Goal: Complete application form

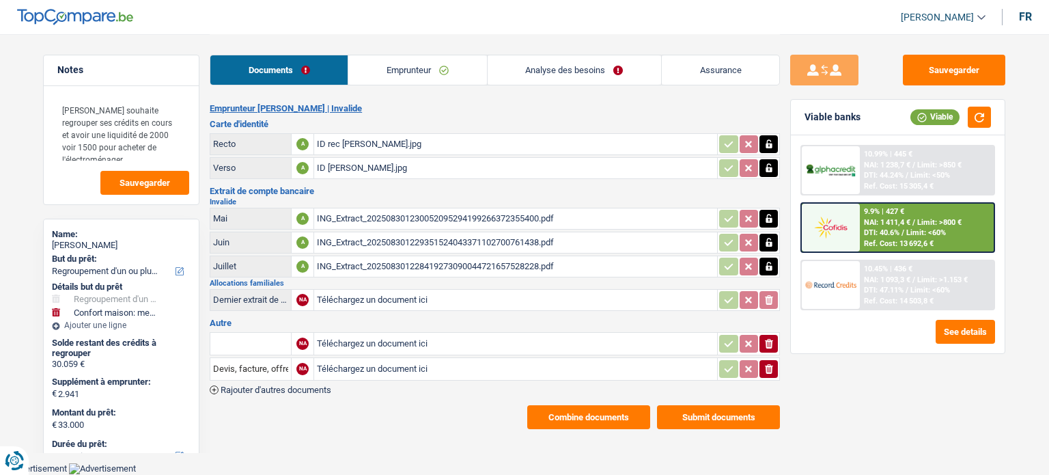
select select "refinancing"
select select "household"
select select "120"
click at [419, 64] on link "Emprunteur" at bounding box center [417, 69] width 138 height 29
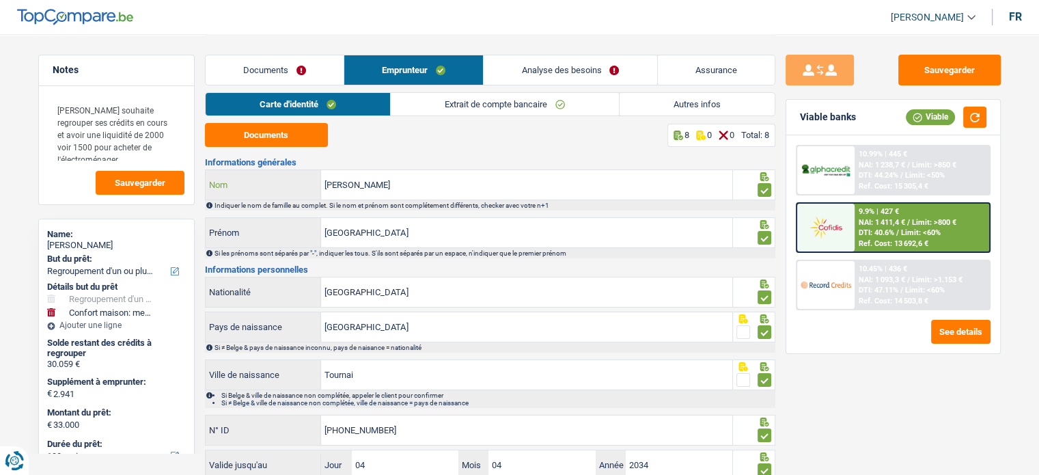
click at [382, 171] on input "[PERSON_NAME]" at bounding box center [526, 184] width 411 height 29
click at [505, 106] on link "Extrait de compte bancaire" at bounding box center [505, 104] width 228 height 23
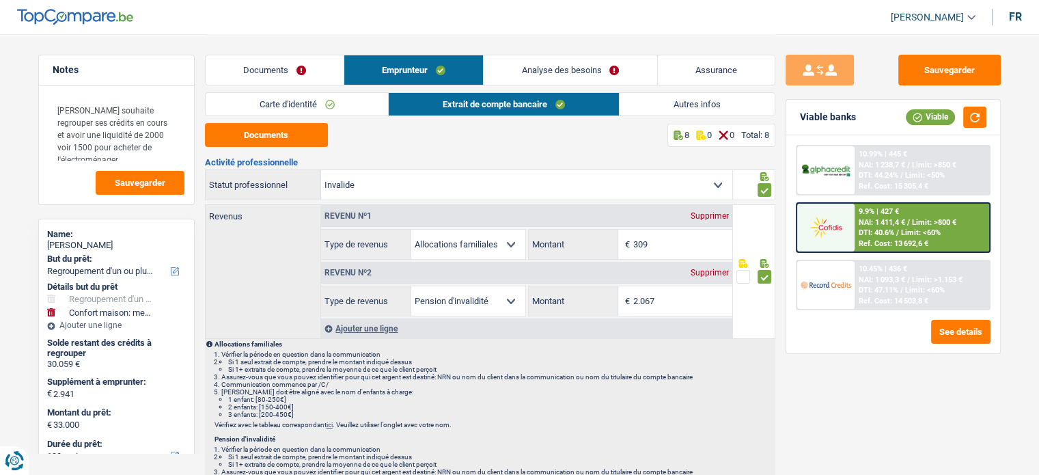
click at [596, 66] on link "Analyse des besoins" at bounding box center [570, 69] width 173 height 29
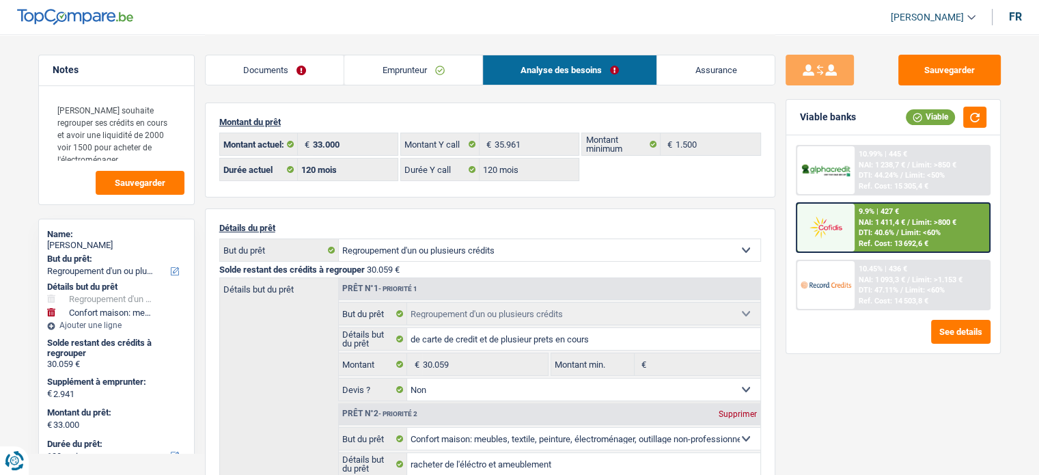
click at [422, 63] on link "Emprunteur" at bounding box center [413, 69] width 138 height 29
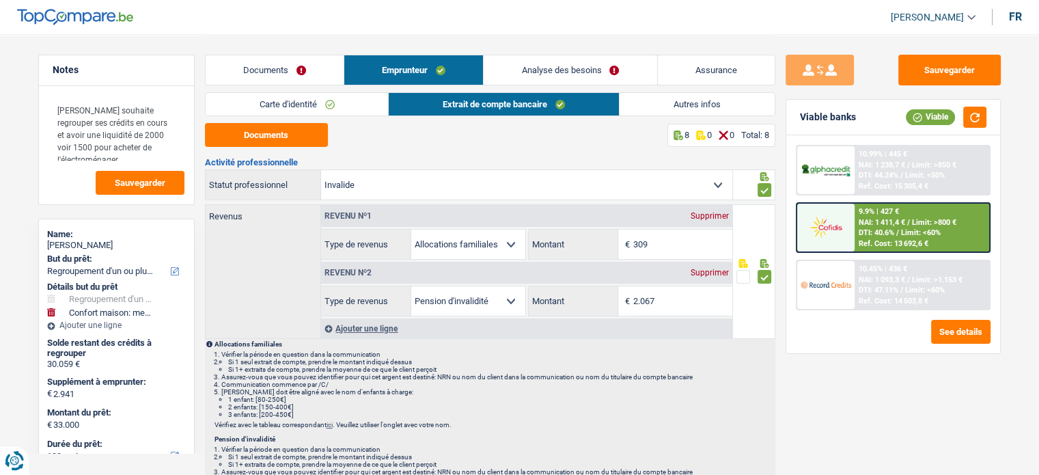
click at [526, 71] on link "Analyse des besoins" at bounding box center [570, 69] width 173 height 29
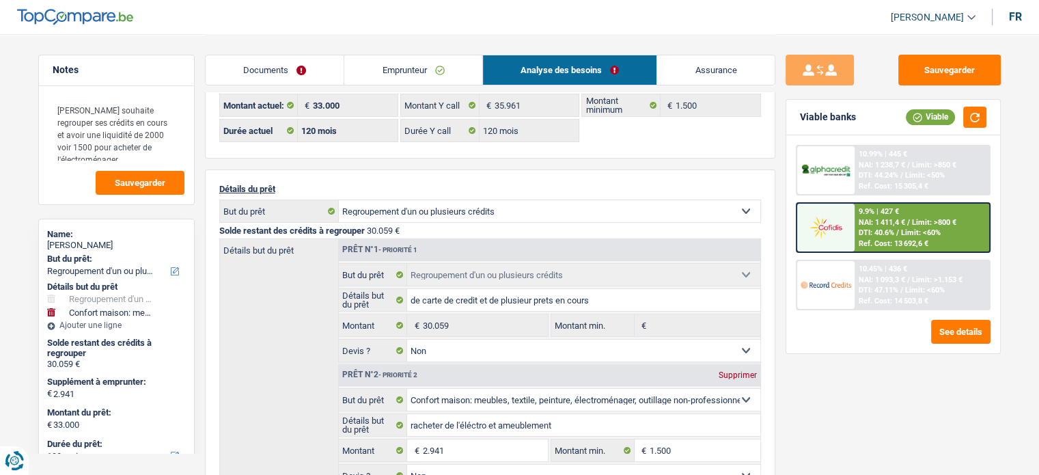
scroll to position [38, 0]
click at [702, 79] on link "Assurance" at bounding box center [715, 69] width 117 height 29
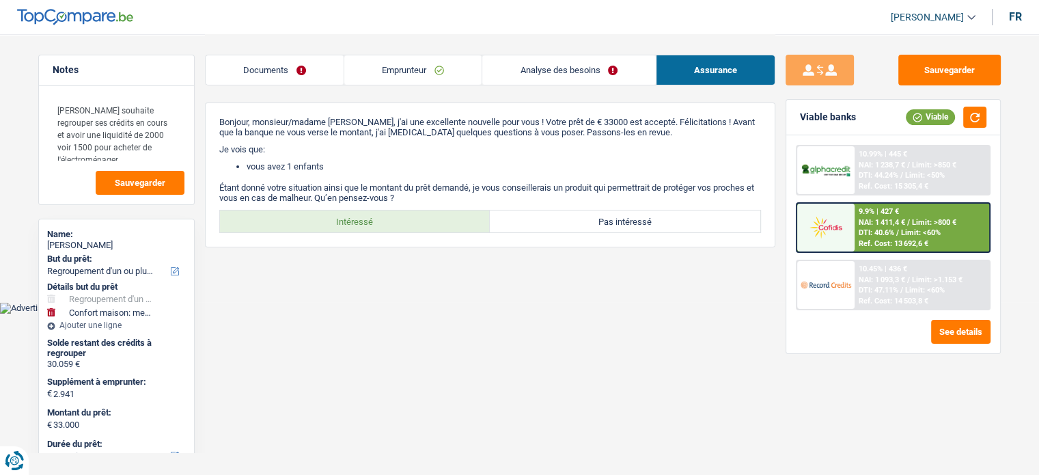
scroll to position [0, 0]
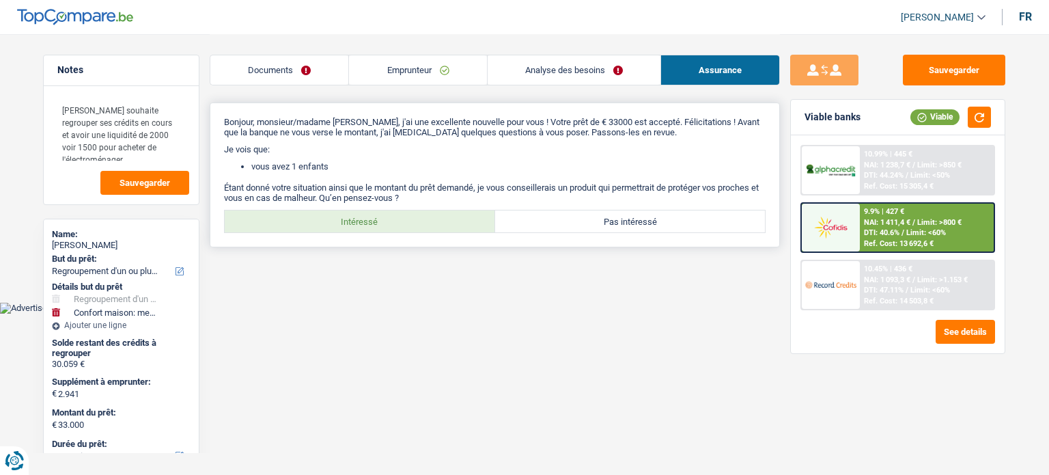
click at [345, 224] on label "Intéressé" at bounding box center [360, 221] width 270 height 22
click at [345, 224] on input "Intéressé" at bounding box center [360, 221] width 270 height 22
radio input "true"
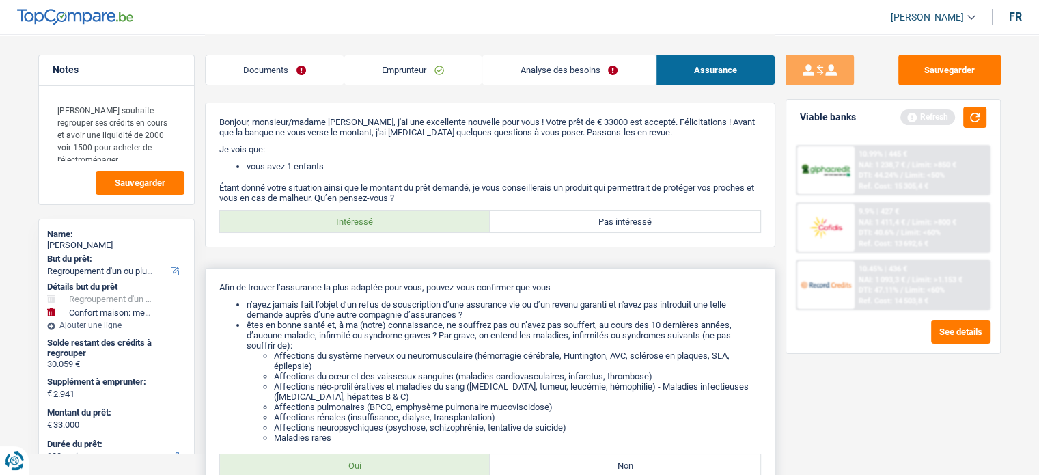
click at [344, 303] on li "n’ayez jamais fait l’objet d’un refus de souscription d’une assurance vie ou d’…" at bounding box center [504, 309] width 514 height 20
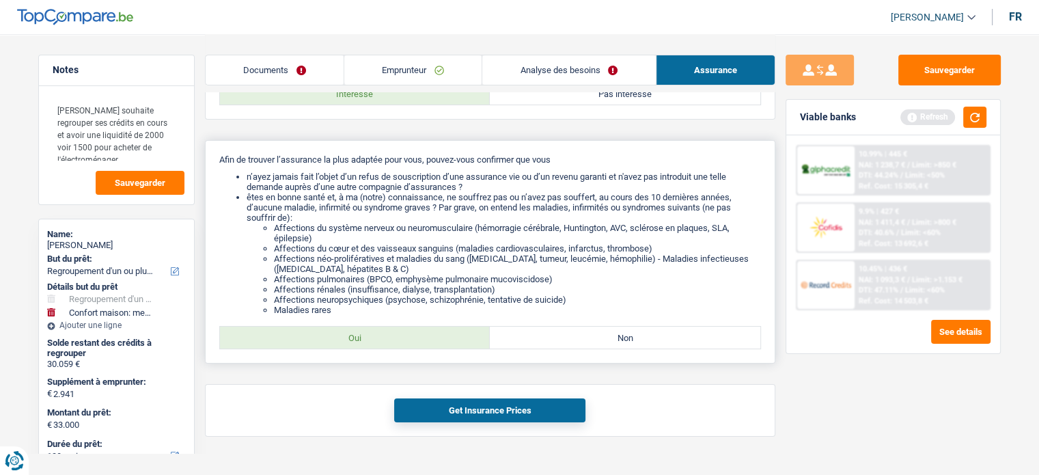
scroll to position [156, 0]
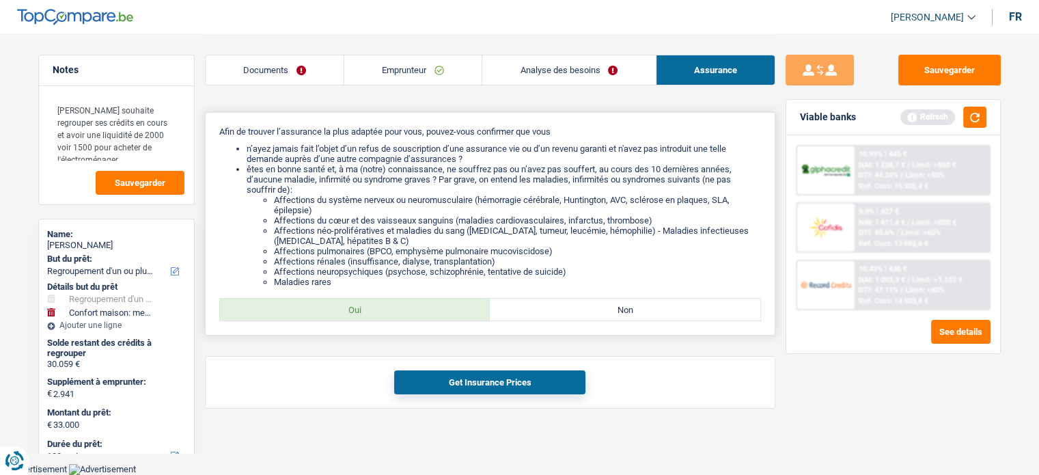
click at [347, 313] on label "Oui" at bounding box center [355, 309] width 270 height 22
click at [347, 313] on input "Oui" at bounding box center [355, 309] width 270 height 22
radio input "true"
click at [434, 382] on button "Get Insurance Prices" at bounding box center [489, 382] width 191 height 24
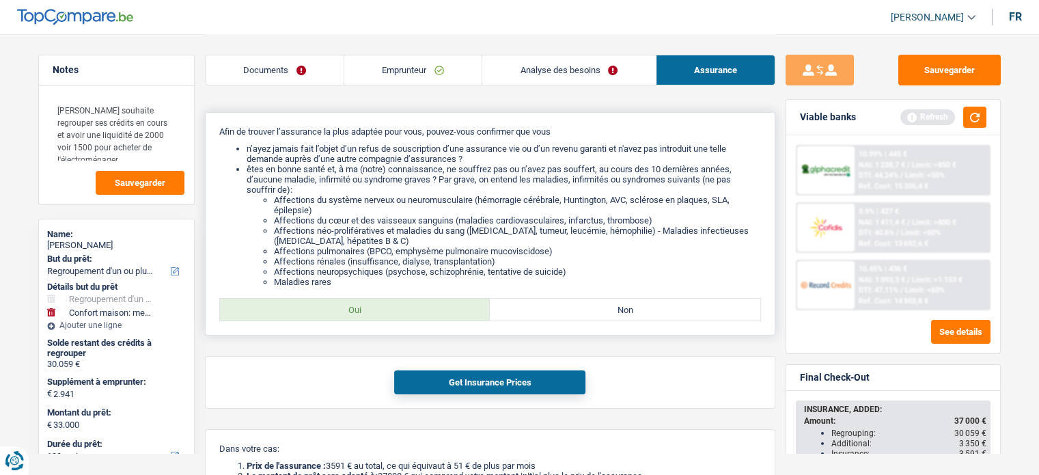
click at [412, 204] on li "Affections du système nerveux ou neuromusculaire (hémorragie cérébrale, Hunting…" at bounding box center [517, 205] width 487 height 20
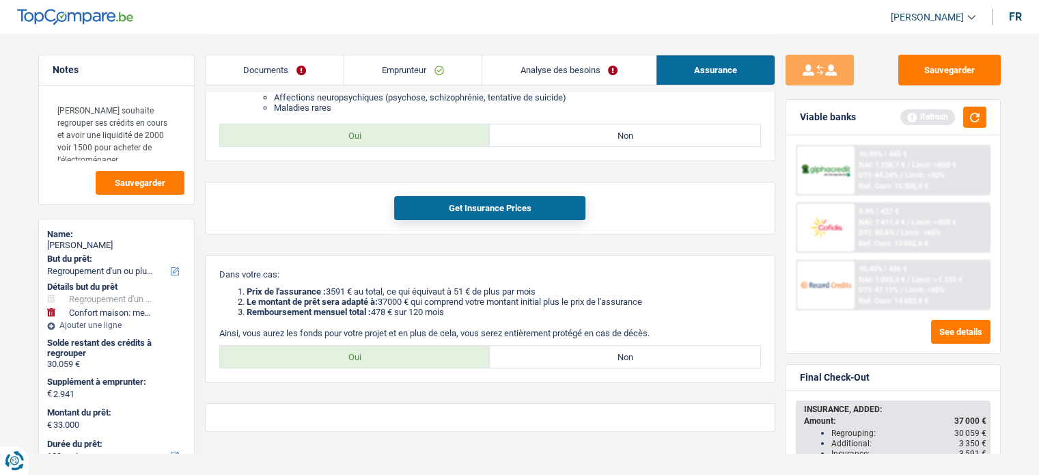
scroll to position [337, 0]
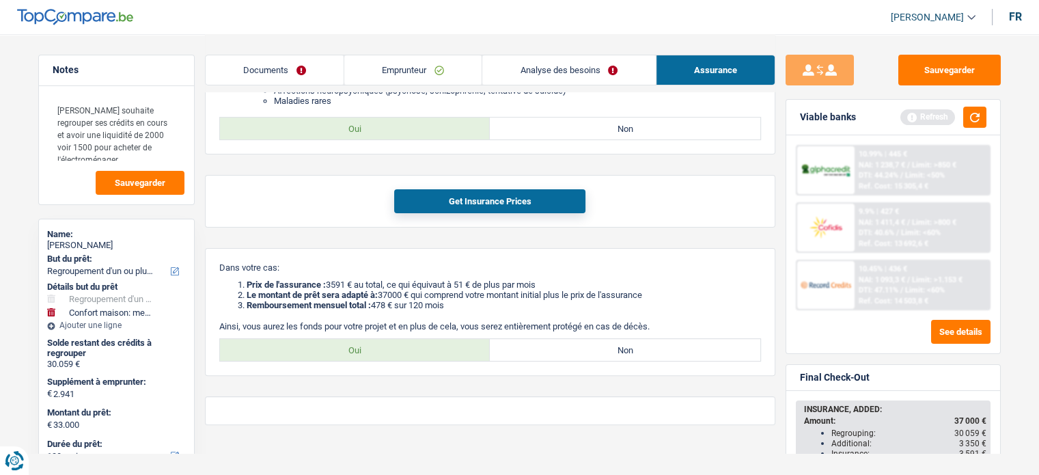
click at [1000, 380] on div "Final Check-Out INSURANCE, ADDED: Amount: 37 000 € Regrouping: 30 059 € Additio…" at bounding box center [892, 464] width 215 height 201
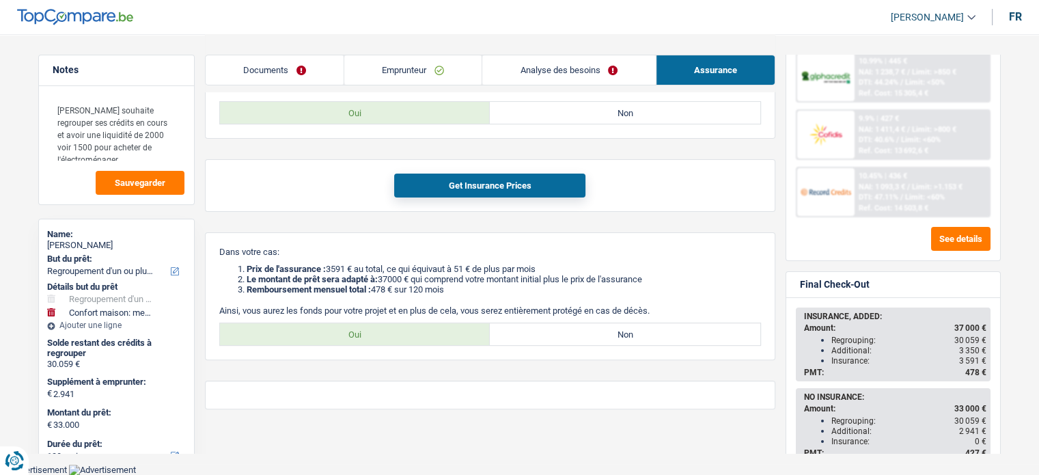
scroll to position [66, 0]
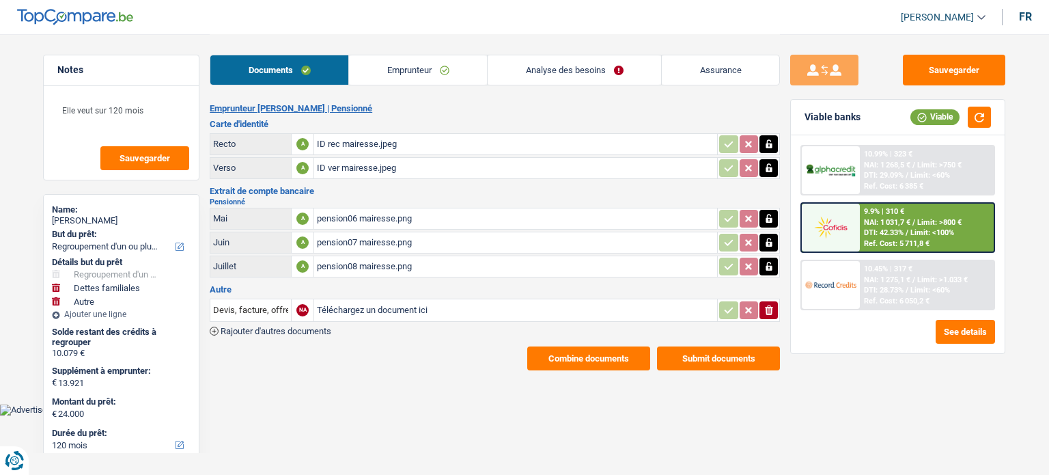
select select "refinancing"
select select "familyDebt"
select select "other"
select select "120"
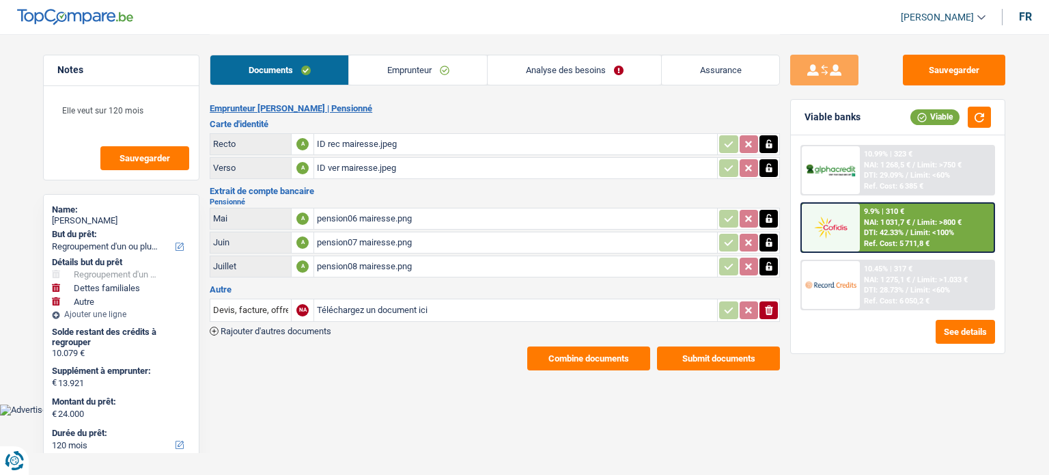
select select "120"
select select "refinancing"
select select "familyDebt"
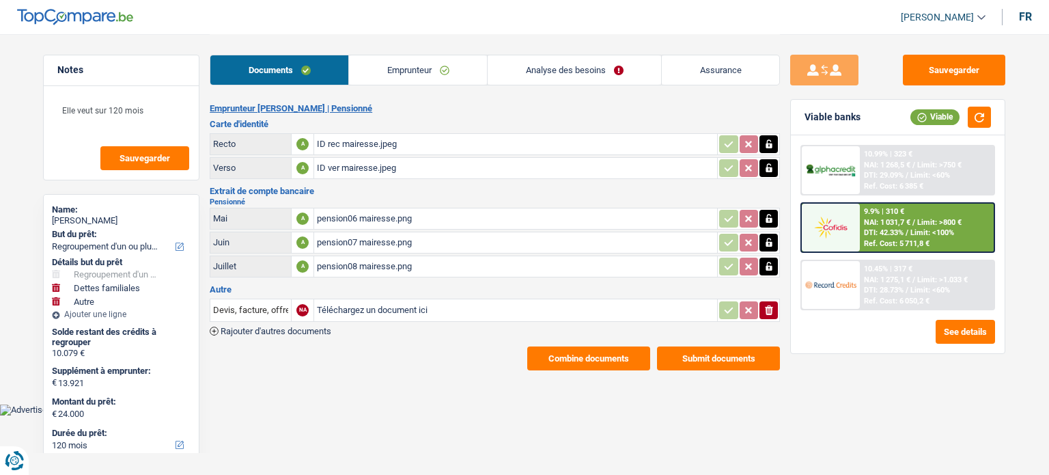
select select "false"
select select "other"
select select "120"
click at [411, 67] on link "Emprunteur" at bounding box center [418, 69] width 138 height 29
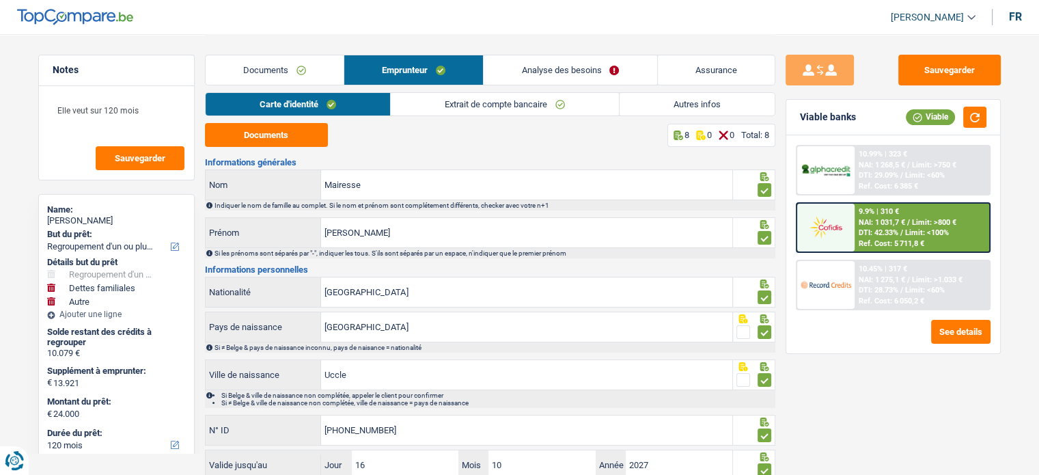
click at [551, 65] on link "Analyse des besoins" at bounding box center [570, 69] width 173 height 29
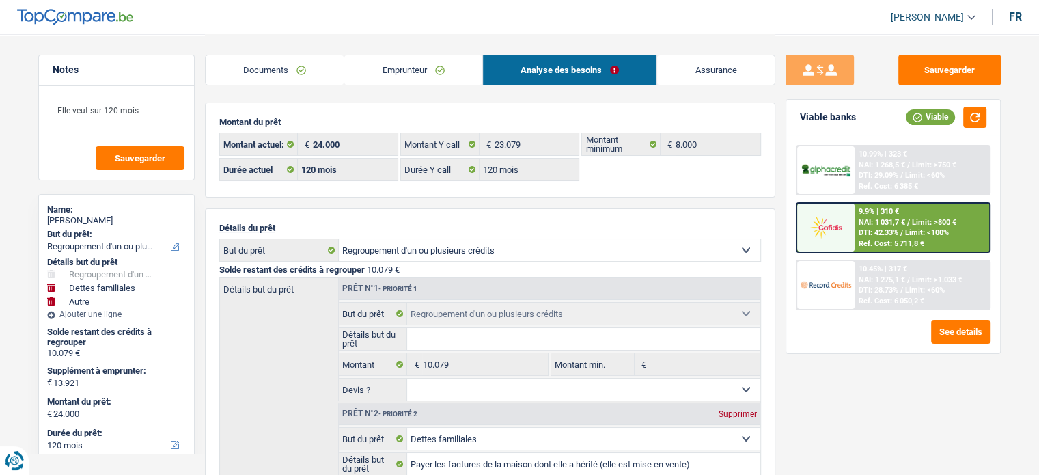
click at [695, 68] on link "Assurance" at bounding box center [715, 69] width 117 height 29
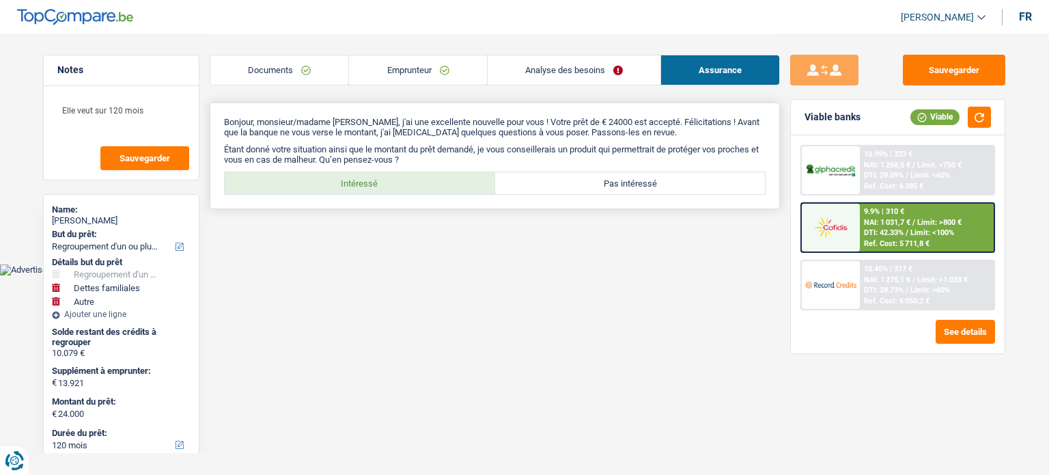
click at [348, 188] on label "Intéressé" at bounding box center [360, 183] width 270 height 22
click at [348, 188] on input "Intéressé" at bounding box center [360, 183] width 270 height 22
radio input "true"
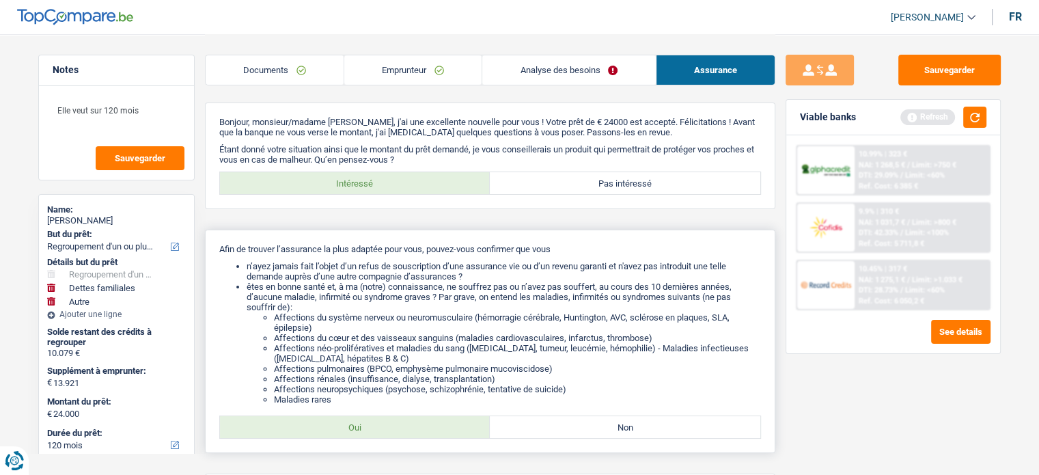
click at [342, 434] on label "Oui" at bounding box center [355, 427] width 270 height 22
click at [342, 434] on input "Oui" at bounding box center [355, 427] width 270 height 22
radio input "true"
click at [515, 384] on li "Affections rénales (insuffisance, dialyse, transplantation)" at bounding box center [517, 379] width 487 height 10
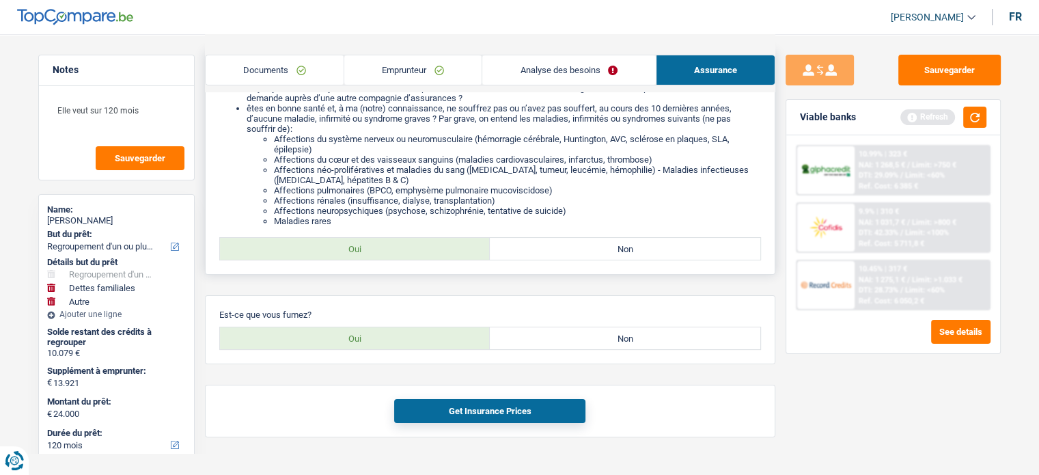
scroll to position [206, 0]
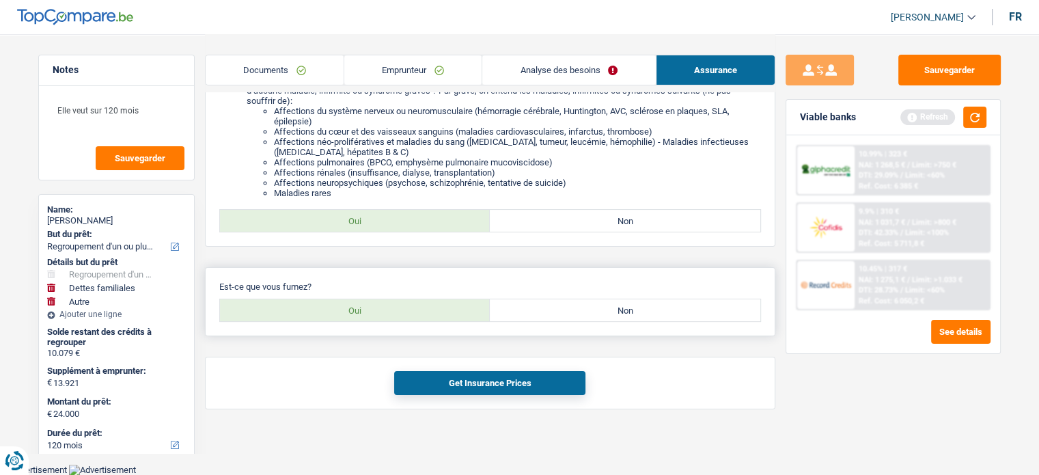
click at [414, 314] on label "Oui" at bounding box center [355, 310] width 270 height 22
click at [414, 314] on input "Oui" at bounding box center [355, 310] width 270 height 22
radio input "true"
click at [451, 382] on button "Get Insurance Prices" at bounding box center [489, 383] width 191 height 24
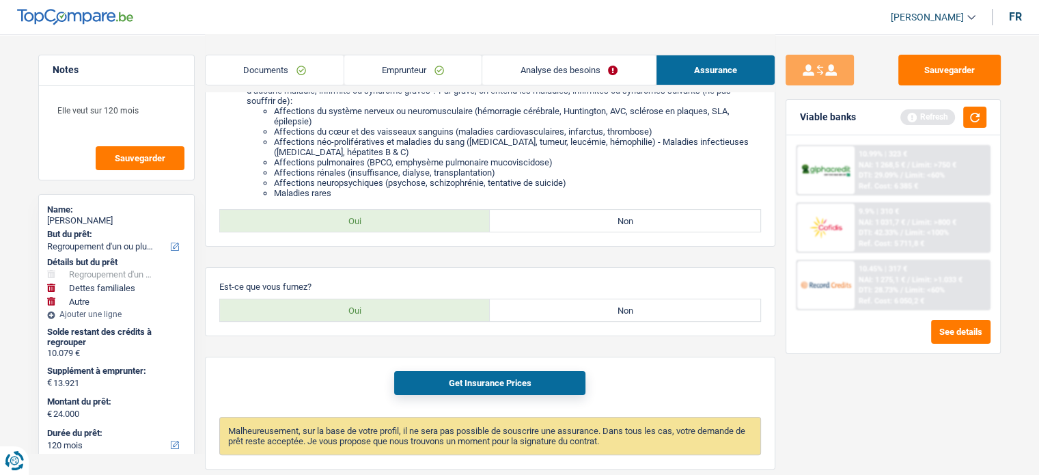
click at [561, 79] on link "Analyse des besoins" at bounding box center [568, 69] width 173 height 29
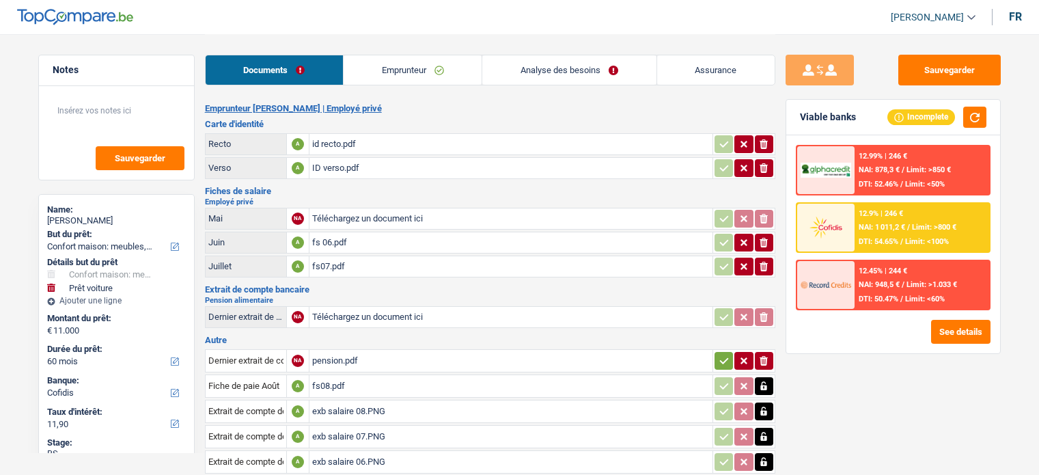
select select "household"
select select "car"
select select "60"
select select "cofidis"
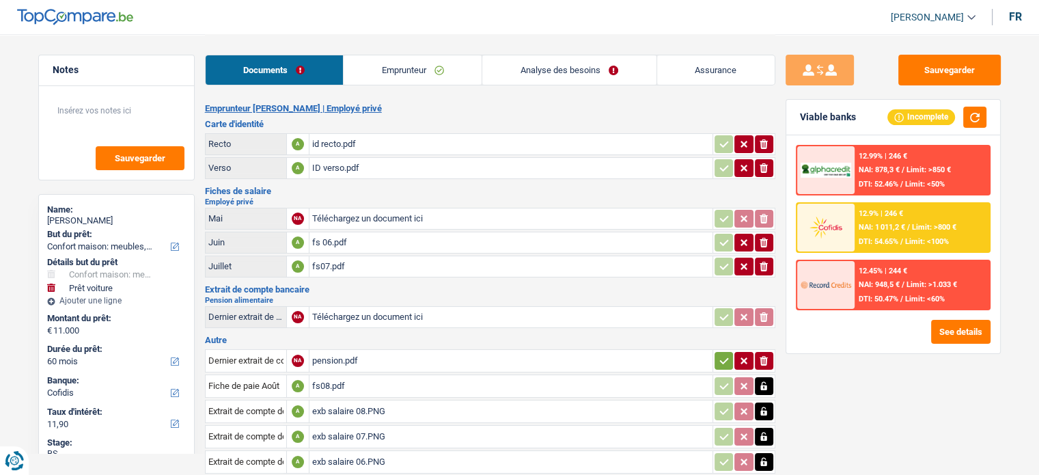
click at [61, 221] on div "Amy Lott" at bounding box center [116, 220] width 139 height 11
copy div "Amy Lott"
